Goal: Information Seeking & Learning: Learn about a topic

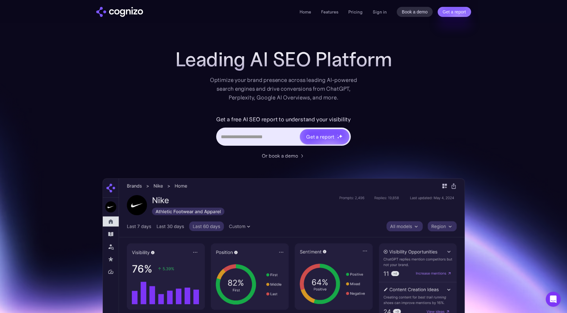
drag, startPoint x: 241, startPoint y: 100, endPoint x: 179, endPoint y: 121, distance: 65.0
click at [178, 122] on div "Get a free AI SEO report to understand your visibility Get a report" at bounding box center [284, 133] width 250 height 38
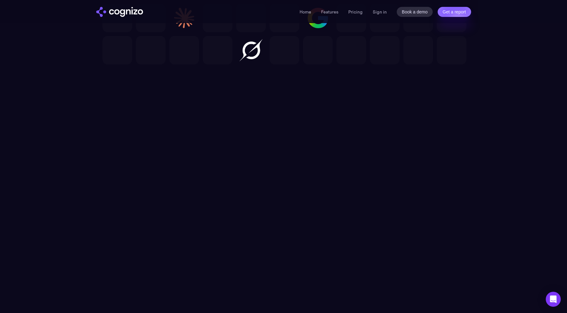
scroll to position [2031, 0]
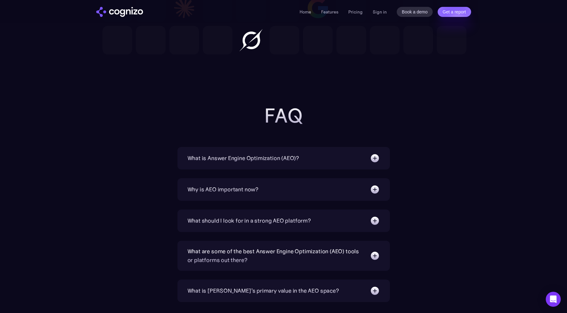
click at [373, 157] on img at bounding box center [375, 158] width 10 height 10
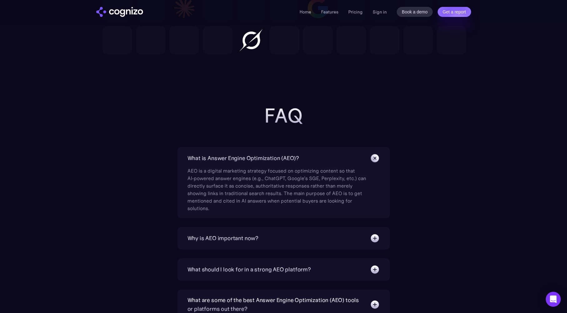
click at [352, 12] on link "Pricing" at bounding box center [355, 12] width 14 height 6
